Goal: Information Seeking & Learning: Learn about a topic

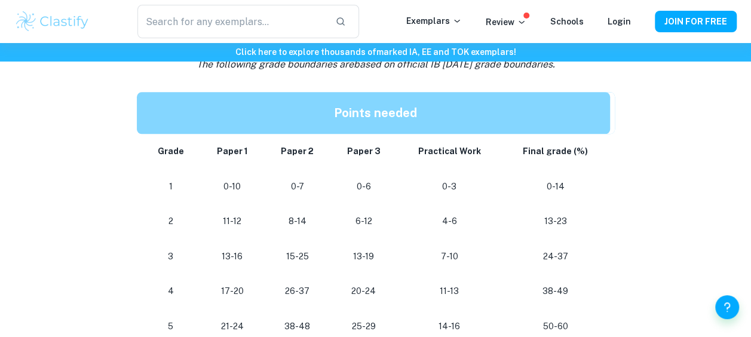
scroll to position [582, 0]
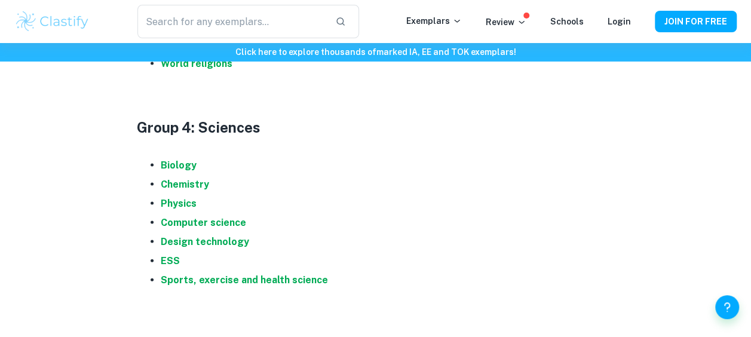
scroll to position [1163, 0]
click at [179, 202] on strong "Physics" at bounding box center [179, 202] width 36 height 11
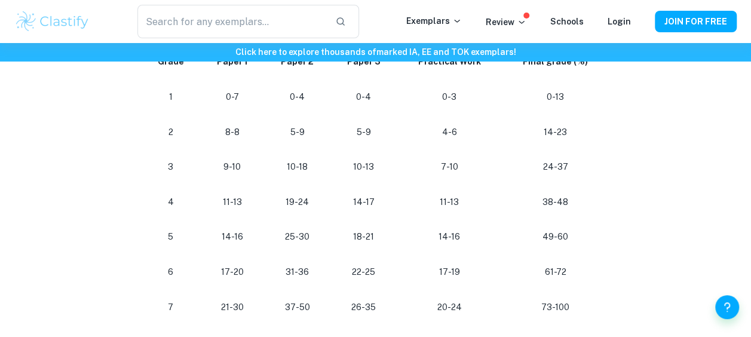
scroll to position [1119, 0]
